Goal: Information Seeking & Learning: Learn about a topic

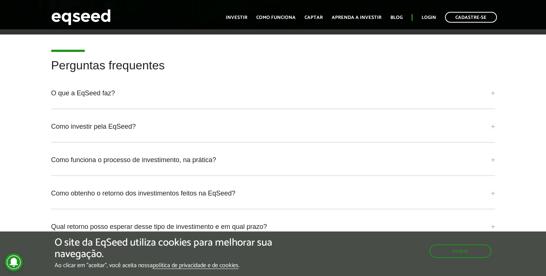
scroll to position [1793, 0]
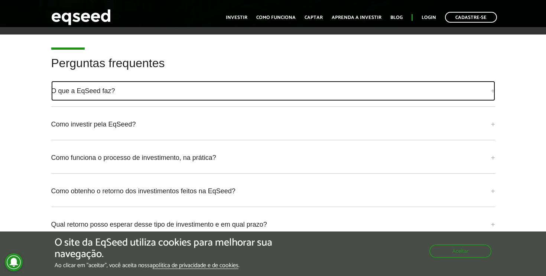
click at [104, 96] on link "O que a EqSeed faz?" at bounding box center [273, 91] width 444 height 20
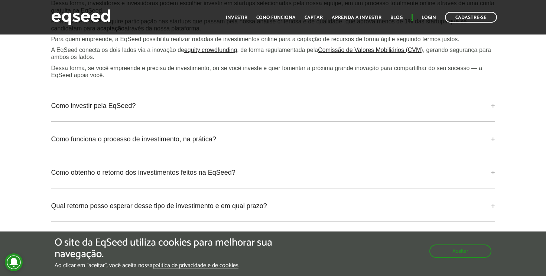
scroll to position [1989, 0]
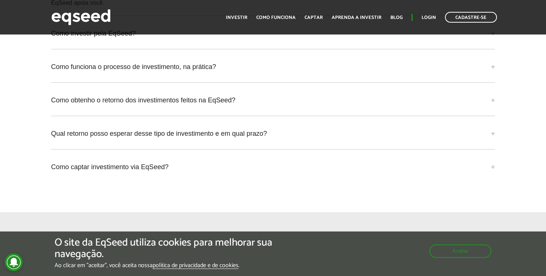
click at [189, 150] on div "Qual retorno posso esperar desse tipo de investimento e em qual prazo? Investim…" at bounding box center [273, 137] width 444 height 26
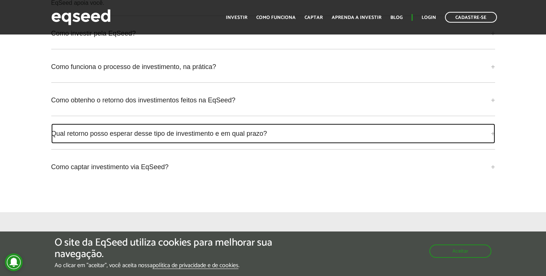
click at [189, 138] on link "Qual retorno posso esperar desse tipo de investimento e em qual prazo?" at bounding box center [273, 134] width 444 height 20
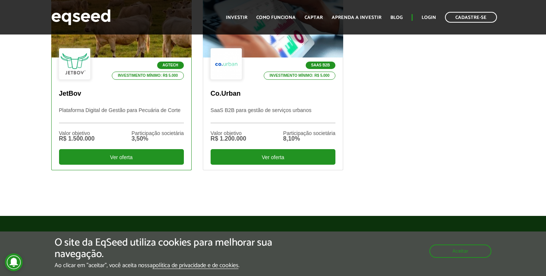
scroll to position [286, 0]
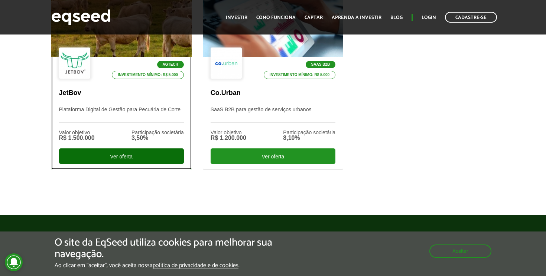
click at [134, 153] on div "Ver oferta" at bounding box center [121, 157] width 125 height 16
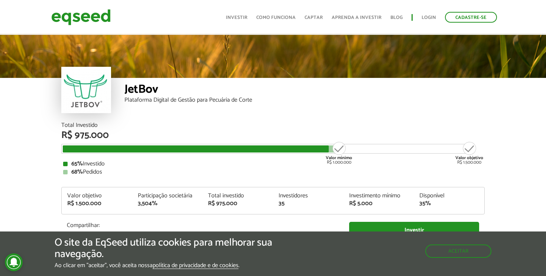
scroll to position [871, 0]
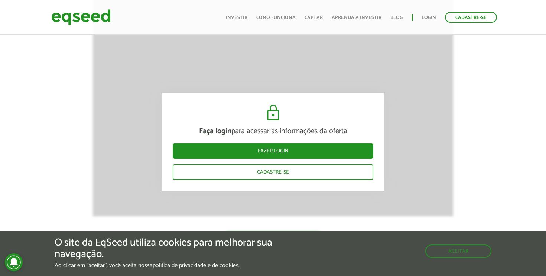
scroll to position [1129, 0]
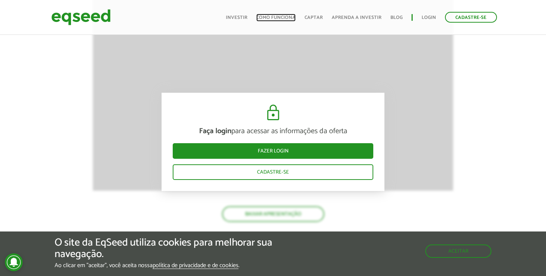
click at [272, 17] on link "Como funciona" at bounding box center [275, 17] width 39 height 5
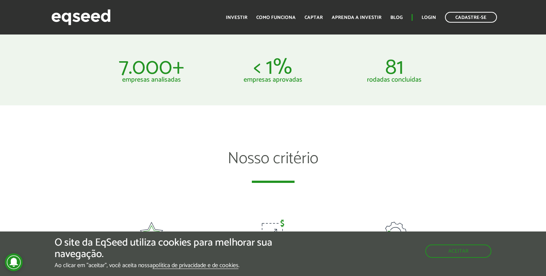
scroll to position [438, 0]
click at [41, 170] on div "Nosso critério" at bounding box center [273, 179] width 546 height 61
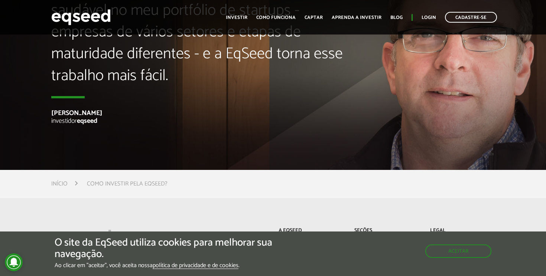
scroll to position [1755, 0]
